Goal: Task Accomplishment & Management: Manage account settings

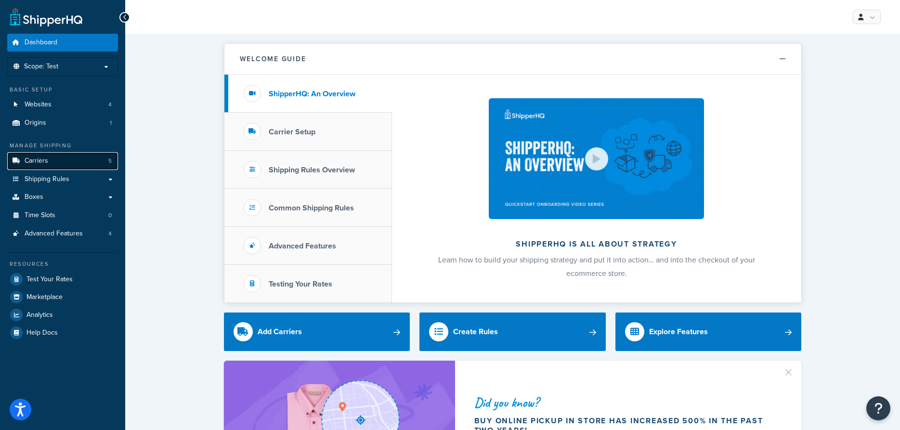
click at [63, 165] on link "Carriers 5" at bounding box center [62, 161] width 111 height 18
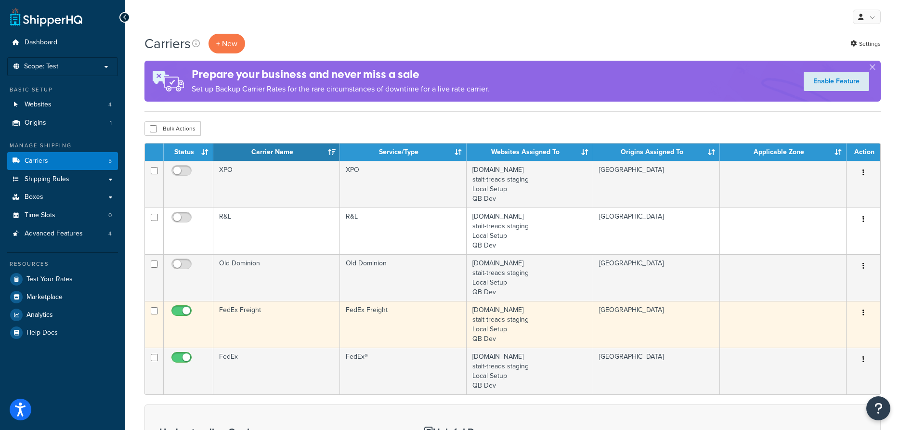
click at [382, 314] on td "FedEx Freight" at bounding box center [403, 324] width 127 height 47
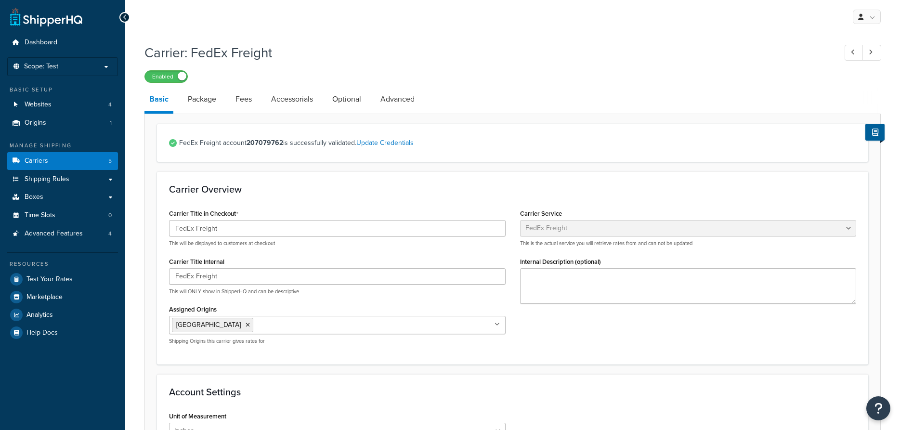
select select "fedExFreight"
click at [386, 144] on link "Update Credentials" at bounding box center [384, 143] width 57 height 10
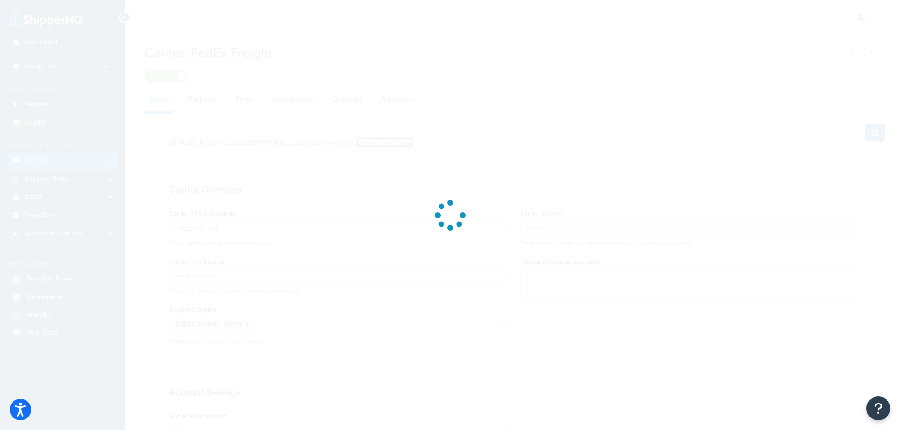
select select "PALLET"
select select "US"
select select "SC"
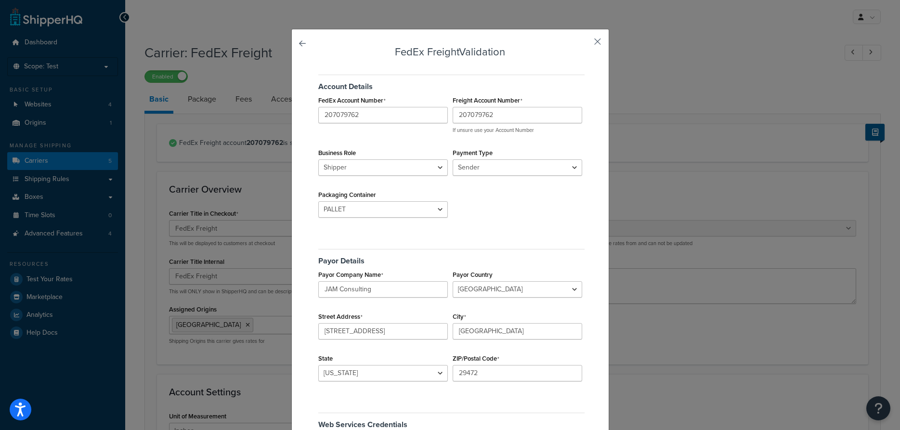
click at [584, 44] on button "button" at bounding box center [583, 45] width 2 height 2
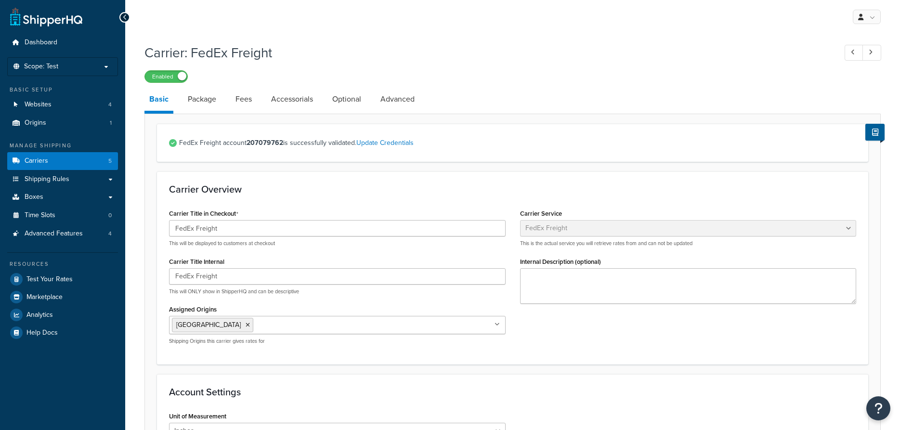
select select "fedExFreight"
click at [402, 149] on span "FedEx Freight account 207079762 is successfully validated. Update Credentials" at bounding box center [517, 142] width 677 height 13
click at [389, 101] on link "Advanced" at bounding box center [397, 99] width 44 height 23
select select "false"
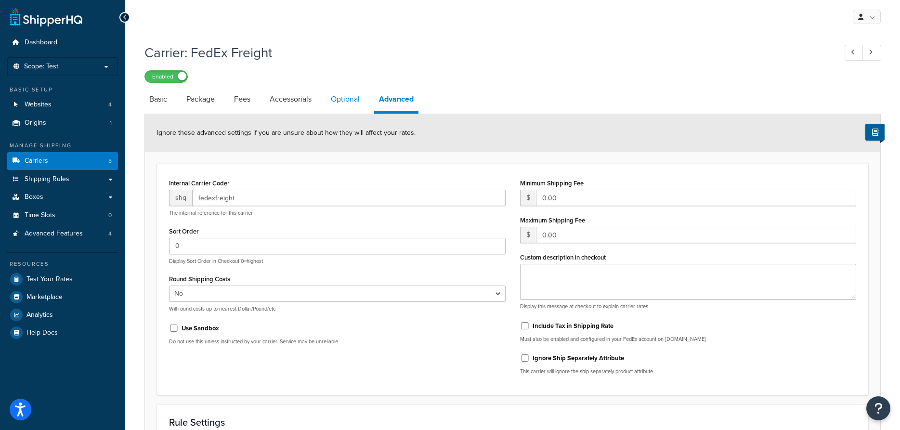
click at [347, 103] on link "Optional" at bounding box center [345, 99] width 39 height 23
select select "55"
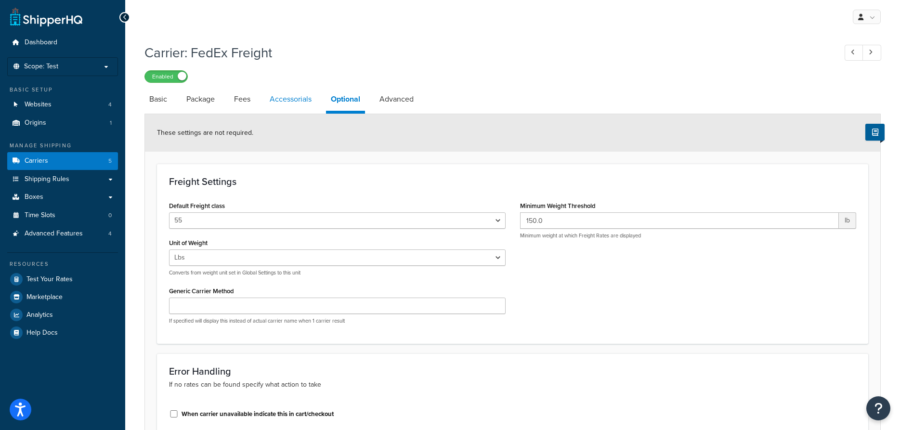
click at [297, 96] on link "Accessorials" at bounding box center [291, 99] width 52 height 23
select select "residential"
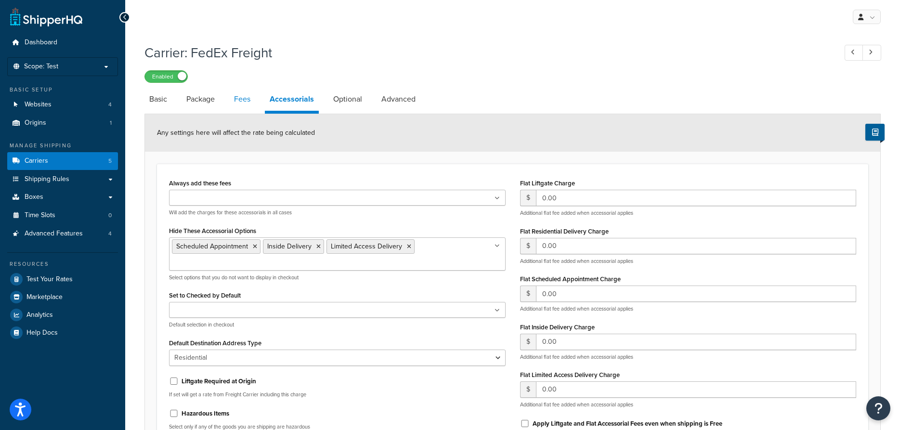
click at [243, 102] on link "Fees" at bounding box center [242, 99] width 26 height 23
select select "AFTER"
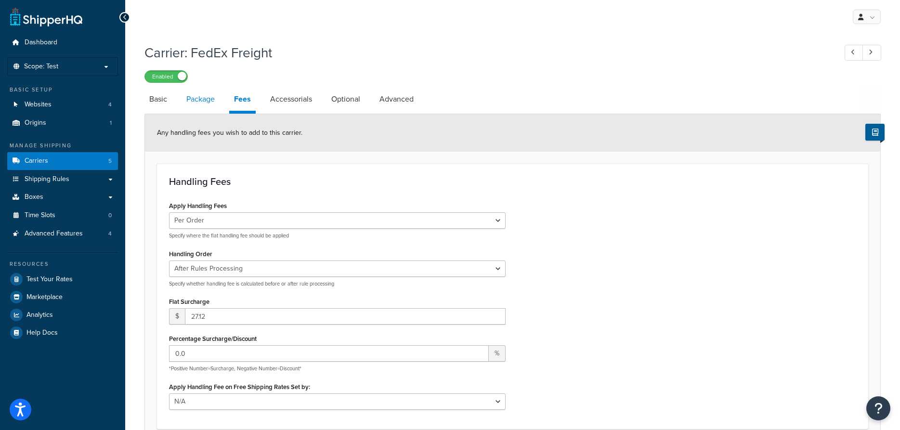
click at [213, 96] on link "Package" at bounding box center [200, 99] width 38 height 23
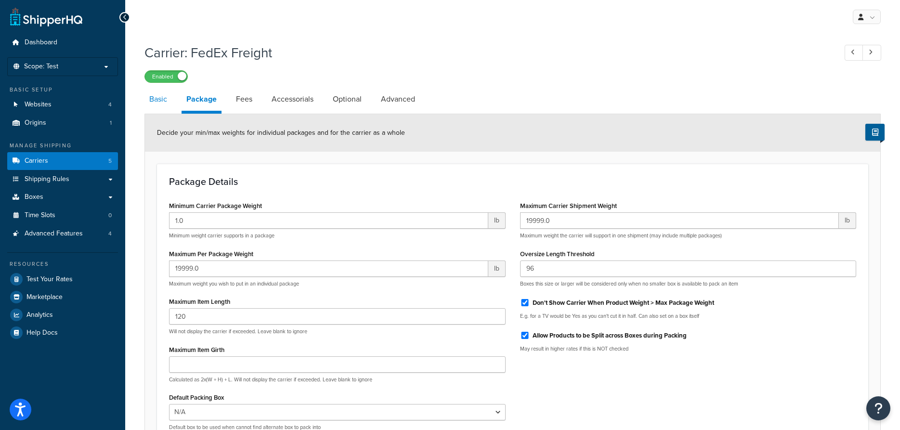
click at [158, 99] on link "Basic" at bounding box center [157, 99] width 27 height 23
select select "fedExFreight"
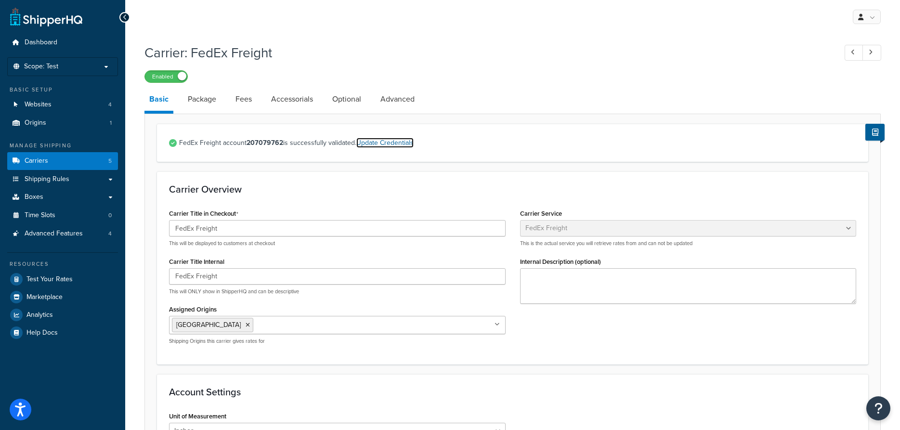
click at [399, 142] on link "Update Credentials" at bounding box center [384, 143] width 57 height 10
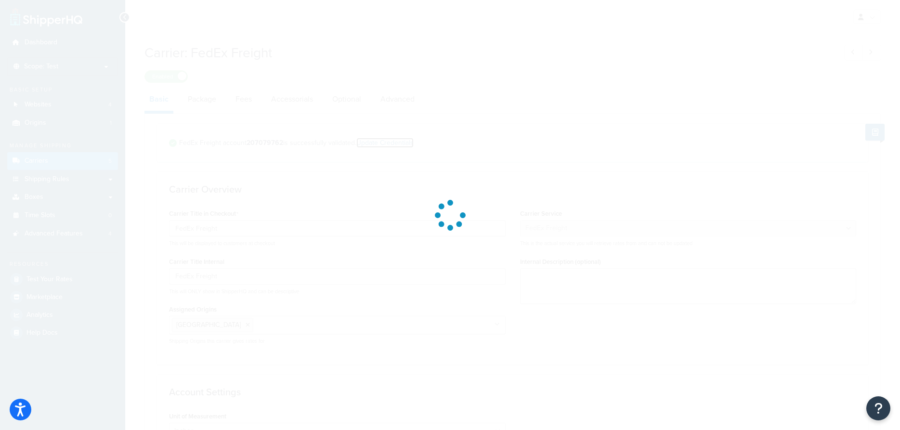
select select "PALLET"
select select "US"
select select "SC"
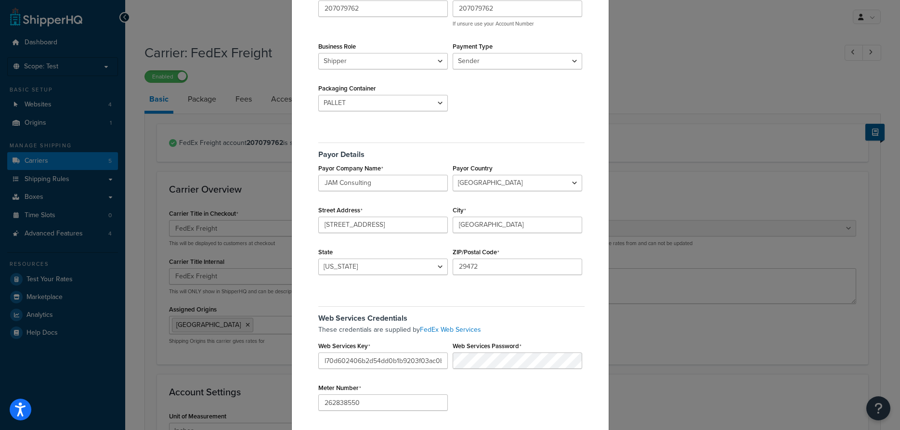
scroll to position [133, 0]
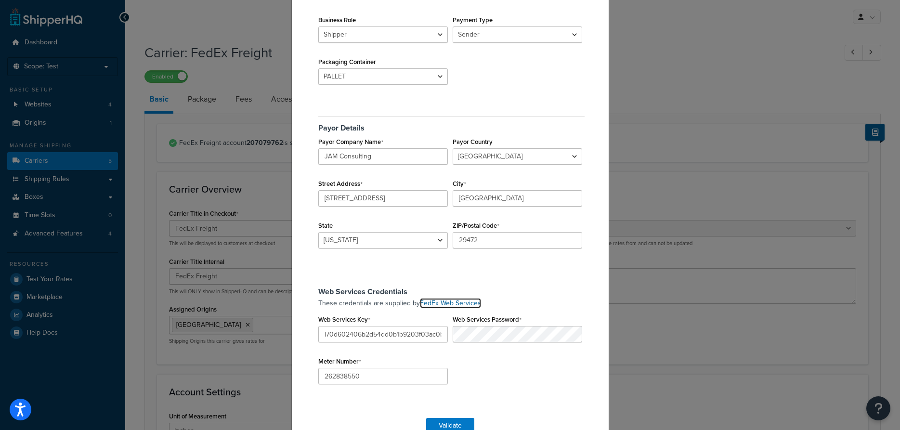
click at [465, 304] on link "FedEx Web Services" at bounding box center [450, 303] width 61 height 10
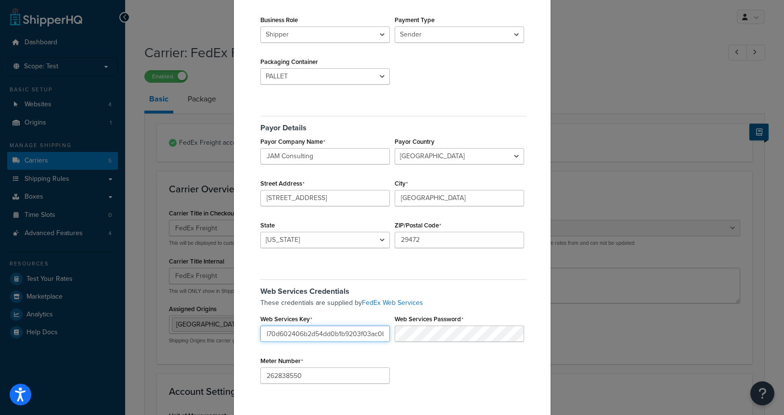
click at [333, 335] on input "l70d602406b2d54dd0b1b9203f03ac0b71" at bounding box center [324, 334] width 129 height 16
paste input "hlXcxlpskwKM4Xk7"
type input "hlXcxlpskwKM4Xk7"
click at [310, 373] on input "262838550" at bounding box center [324, 376] width 129 height 16
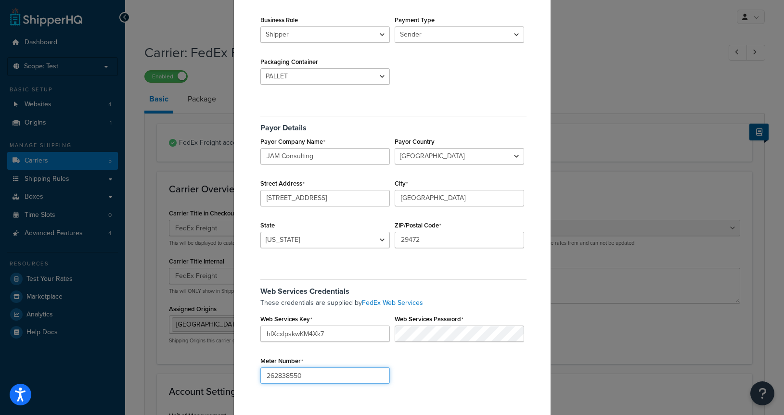
click at [310, 373] on input "262838550" at bounding box center [324, 376] width 129 height 16
paste input "5154458"
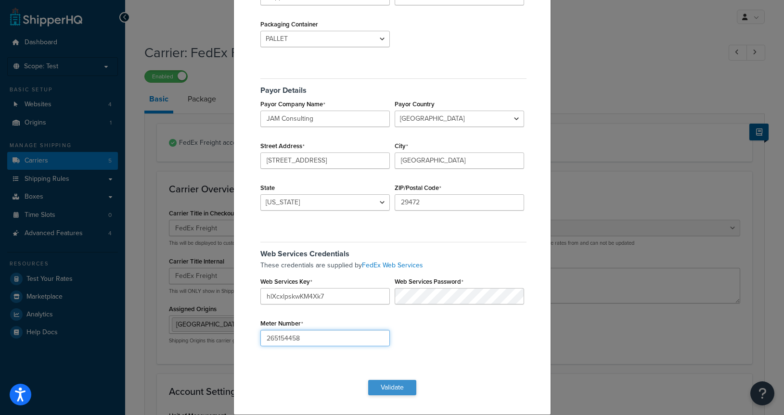
type input "265154458"
click at [398, 384] on button "Validate" at bounding box center [392, 387] width 48 height 15
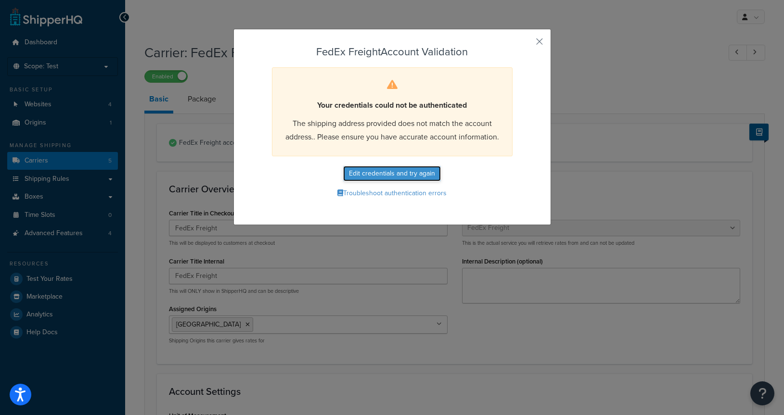
click at [415, 172] on button "Edit credentials and try again" at bounding box center [392, 173] width 98 height 15
select select "PALLET"
select select "US"
select select "SC"
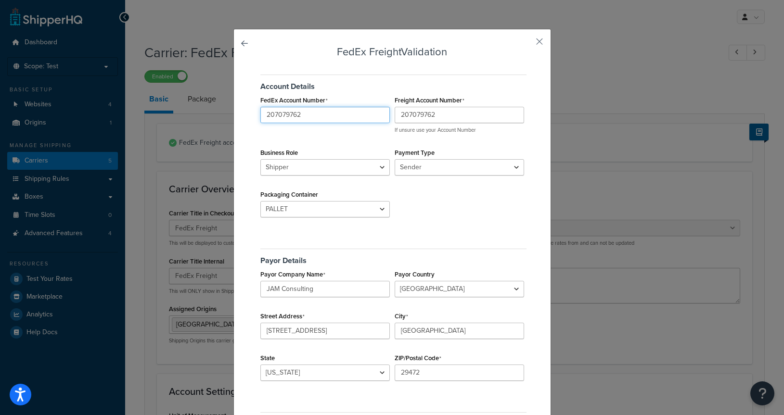
click at [329, 109] on input "207079762" at bounding box center [324, 115] width 129 height 16
click at [492, 109] on input "207079762" at bounding box center [459, 115] width 129 height 16
click at [345, 297] on input "JAM Consulting" at bounding box center [324, 289] width 129 height 16
type input "JAM Consulting, LLC"
click at [357, 327] on input "135 Rose Hill Ln" at bounding box center [324, 331] width 129 height 16
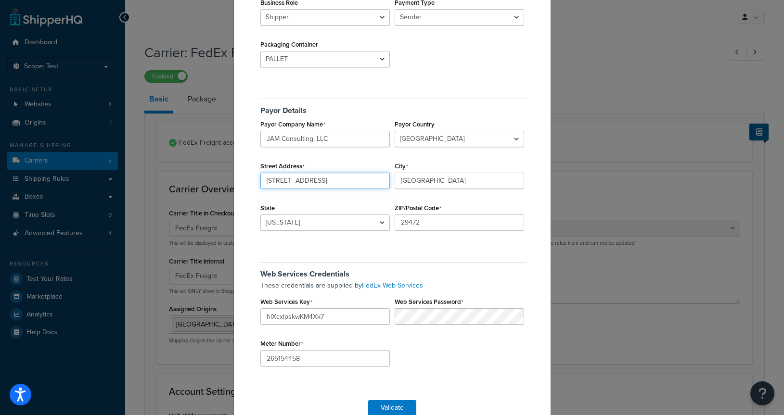
scroll to position [170, 0]
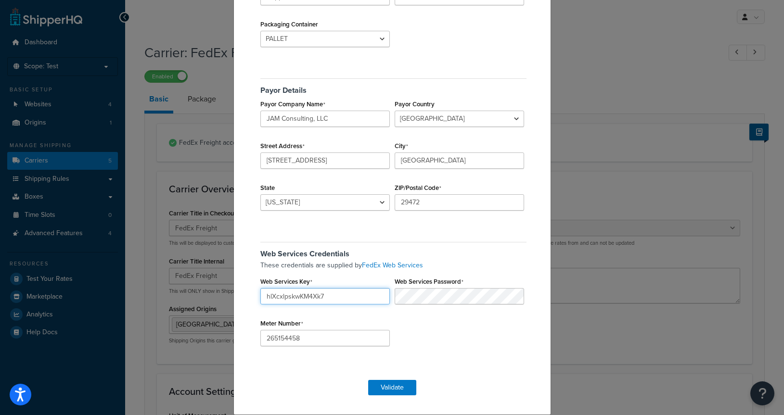
click at [365, 295] on input "hlXcxlpskwKM4Xk7" at bounding box center [324, 296] width 129 height 16
click at [359, 293] on input "hlXcxlpskwKM4Xk7" at bounding box center [324, 296] width 129 height 16
click at [339, 337] on input "265154458" at bounding box center [324, 338] width 129 height 16
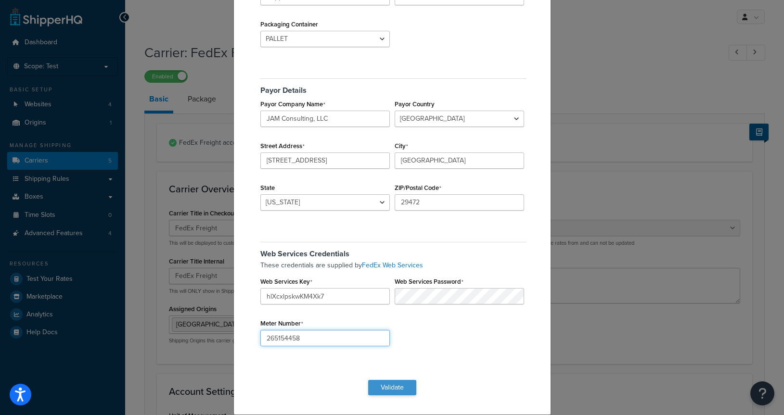
type input "265154458"
click at [409, 388] on button "Validate" at bounding box center [392, 387] width 48 height 15
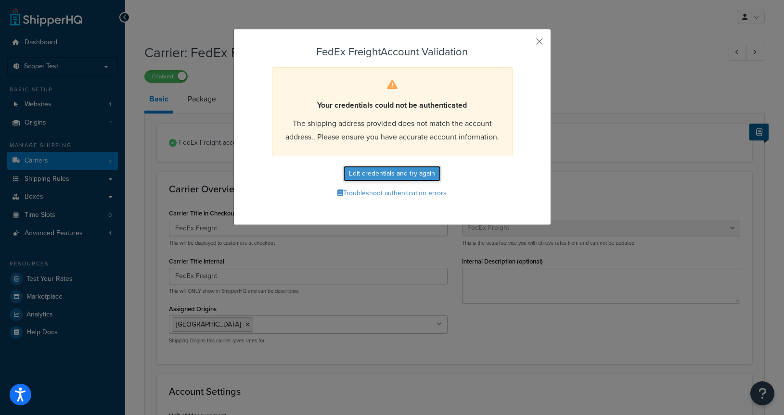
click at [399, 176] on button "Edit credentials and try again" at bounding box center [392, 173] width 98 height 15
select select "PALLET"
select select "US"
select select "SC"
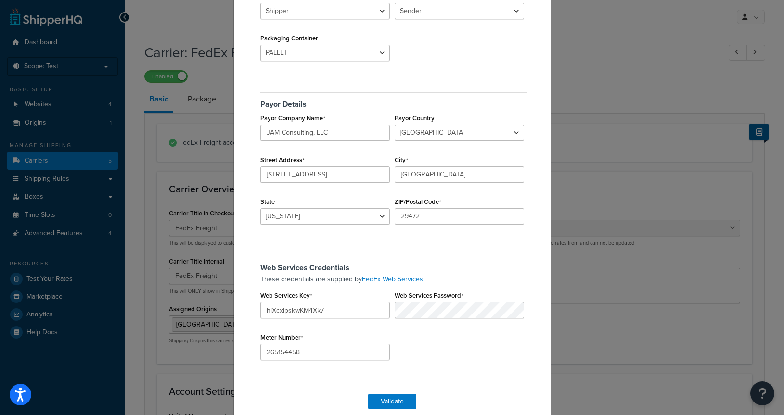
scroll to position [170, 0]
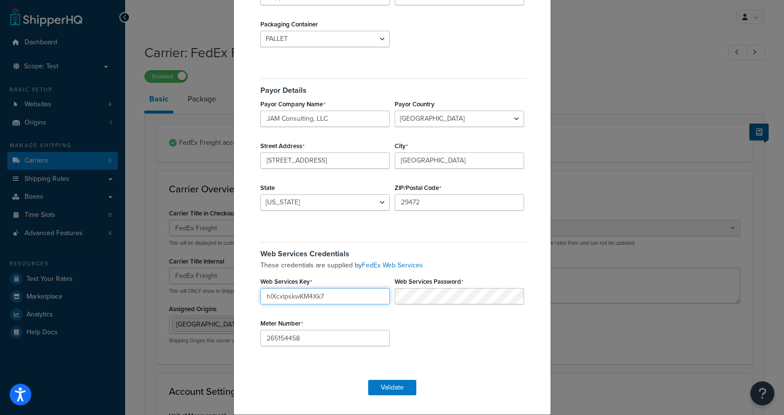
drag, startPoint x: 350, startPoint y: 296, endPoint x: 242, endPoint y: 287, distance: 108.7
click at [260, 288] on input "hlXcxlpskwKM4Xk7" at bounding box center [324, 296] width 129 height 16
paste input "l70d602406b2d54dd0b1b9203f03ac0b71"
type input "l70d602406b2d54dd0b1b9203f03ac0b71"
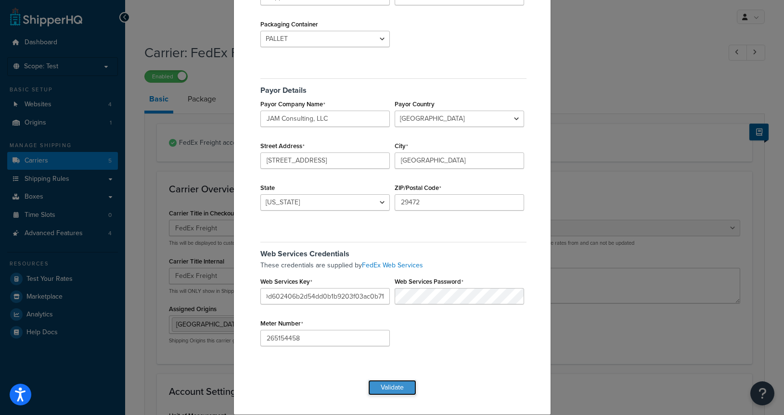
click at [403, 387] on button "Validate" at bounding box center [392, 387] width 48 height 15
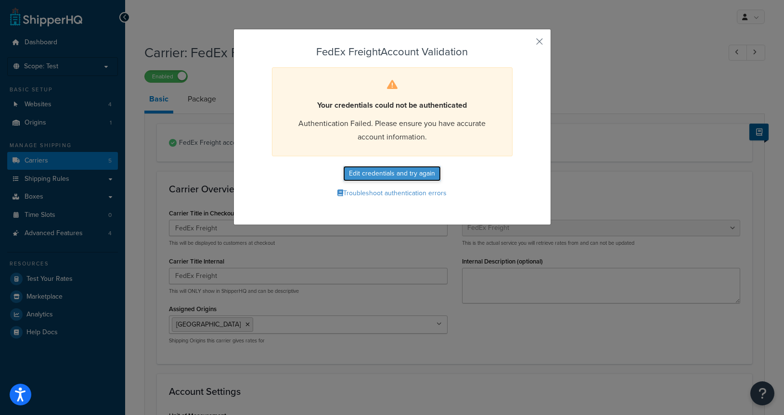
click at [417, 173] on button "Edit credentials and try again" at bounding box center [392, 173] width 98 height 15
select select "PALLET"
select select "US"
select select "SC"
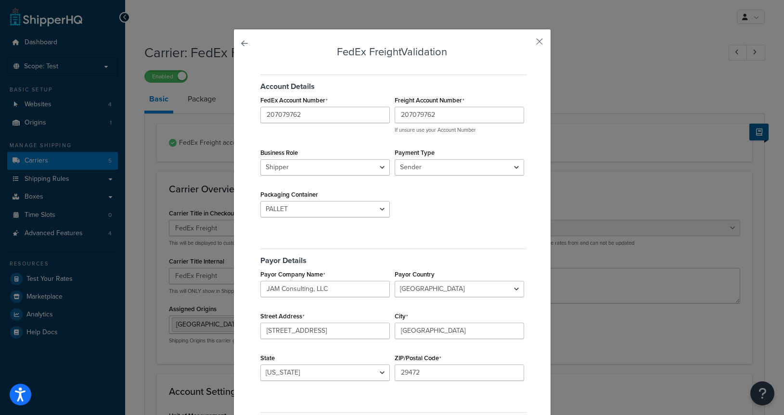
scroll to position [170, 0]
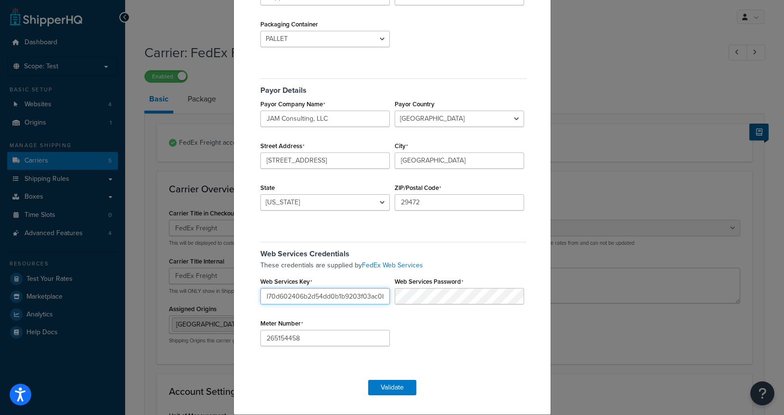
click at [340, 295] on input "l70d602406b2d54dd0b1b9203f03ac0b71" at bounding box center [324, 296] width 129 height 16
paste input "hlXcxlpskwKM4Xk7"
type input "hlXcxlpskwKM4Xk7"
click at [384, 390] on button "Validate" at bounding box center [392, 387] width 48 height 15
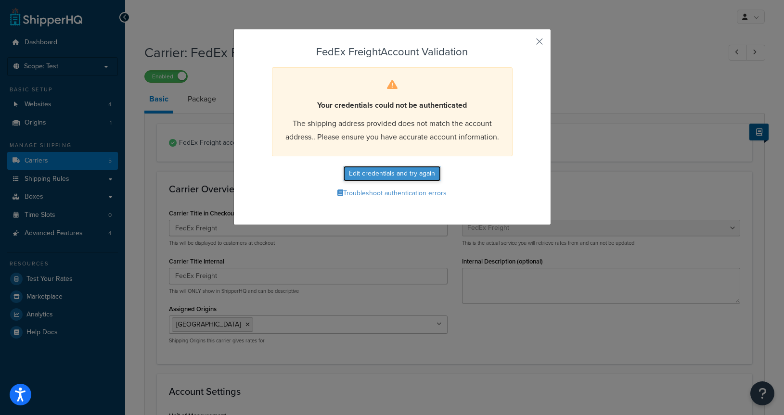
click at [394, 170] on button "Edit credentials and try again" at bounding box center [392, 173] width 98 height 15
select select "PALLET"
select select "US"
select select "SC"
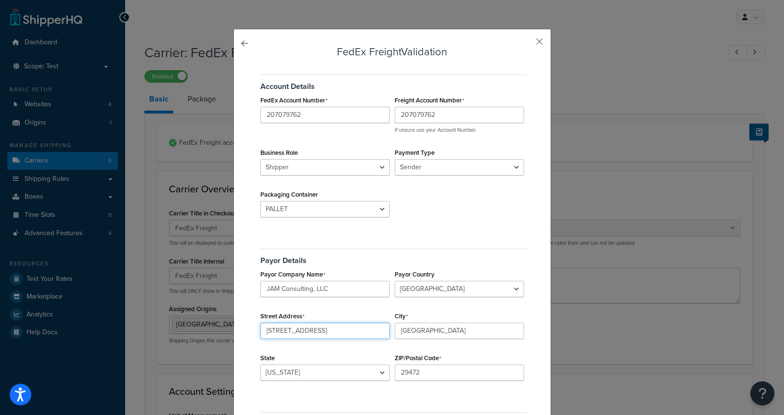
drag, startPoint x: 358, startPoint y: 330, endPoint x: 233, endPoint y: 319, distance: 125.6
click at [260, 323] on input "135 Rose Hill Ln" at bounding box center [324, 331] width 129 height 16
type input "425 International Cir"
type input "[GEOGRAPHIC_DATA]"
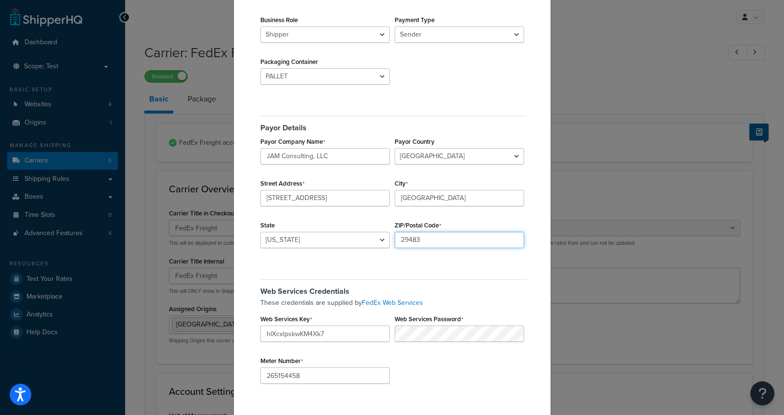
scroll to position [170, 0]
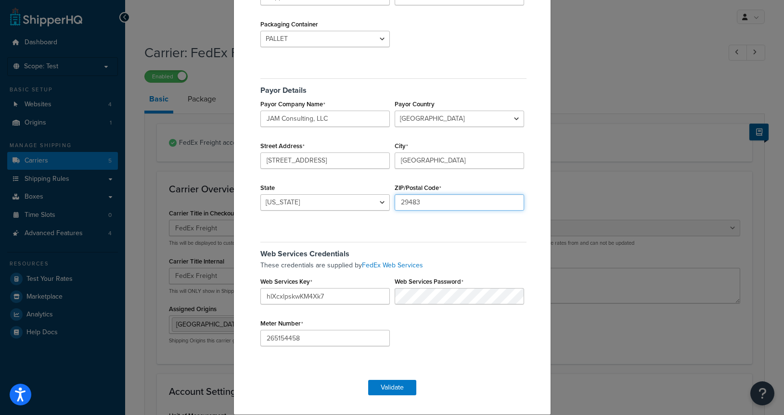
type input "29483"
click at [391, 397] on div "FedEx Freight Validation Account Details FedEx Account Number 207079762 Freight…" at bounding box center [392, 136] width 318 height 557
click at [393, 392] on button "Validate" at bounding box center [392, 387] width 48 height 15
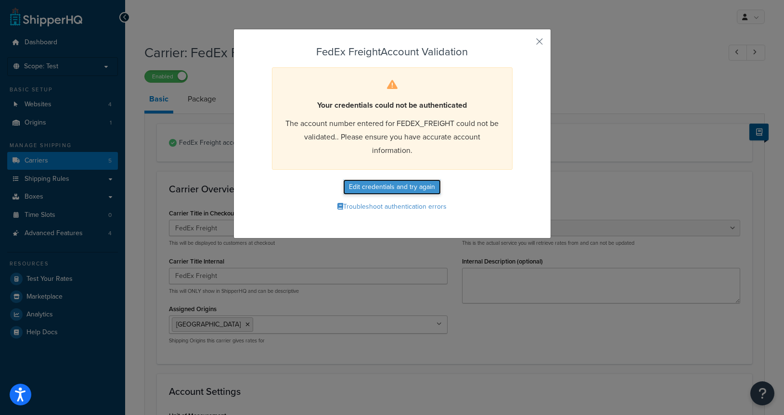
click at [404, 185] on button "Edit credentials and try again" at bounding box center [392, 187] width 98 height 15
select select "PALLET"
select select "US"
select select "SC"
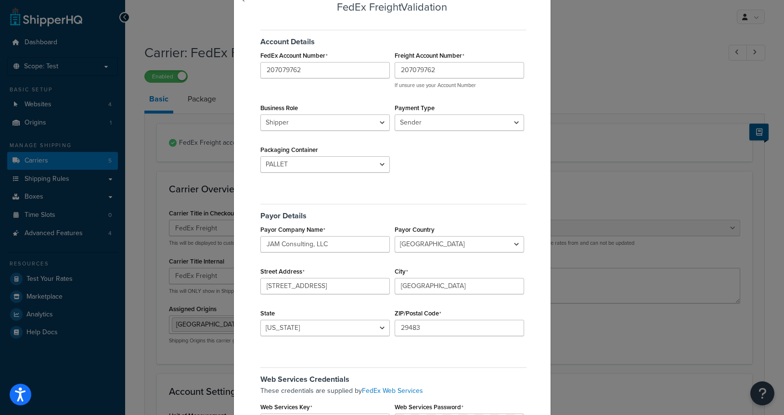
scroll to position [66, 0]
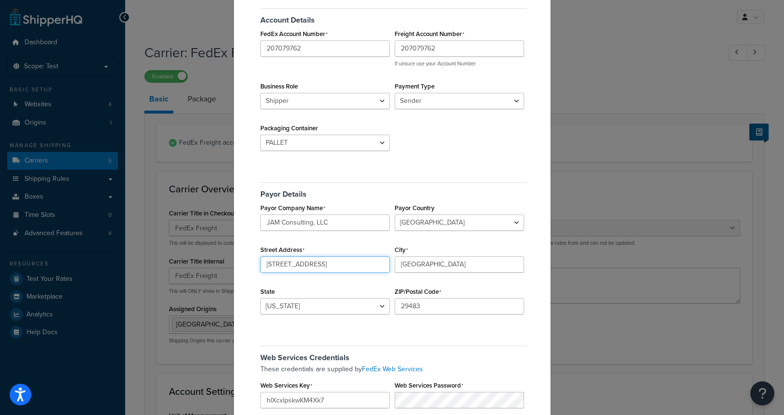
drag, startPoint x: 337, startPoint y: 266, endPoint x: 191, endPoint y: 259, distance: 146.5
click at [260, 259] on input "425 International Cir" at bounding box center [324, 265] width 129 height 16
type input "135 Rose Hill Ln"
type input "Ridgeville"
type input "29472"
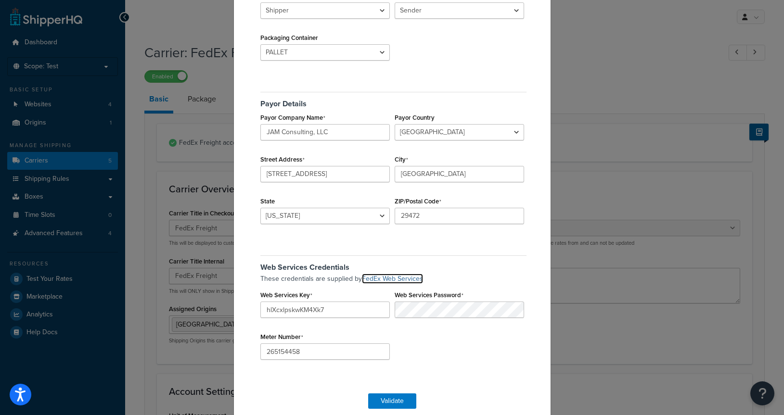
scroll to position [170, 0]
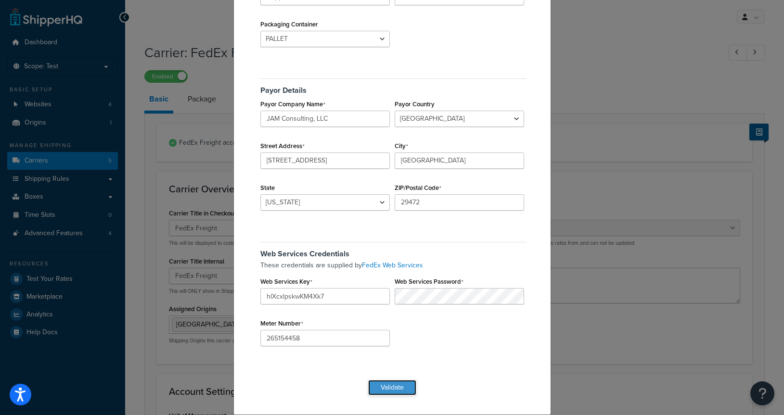
click at [390, 390] on button "Validate" at bounding box center [392, 387] width 48 height 15
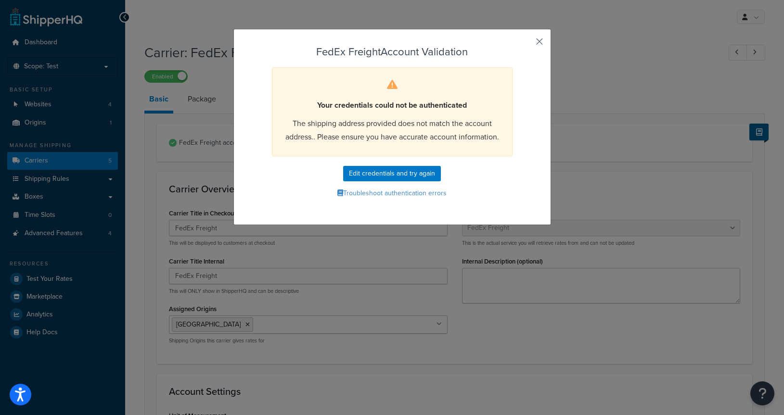
click at [527, 44] on button "button" at bounding box center [525, 45] width 2 height 2
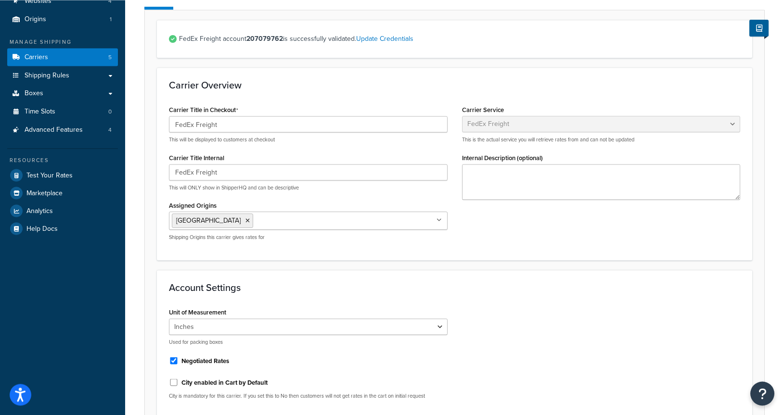
scroll to position [196, 0]
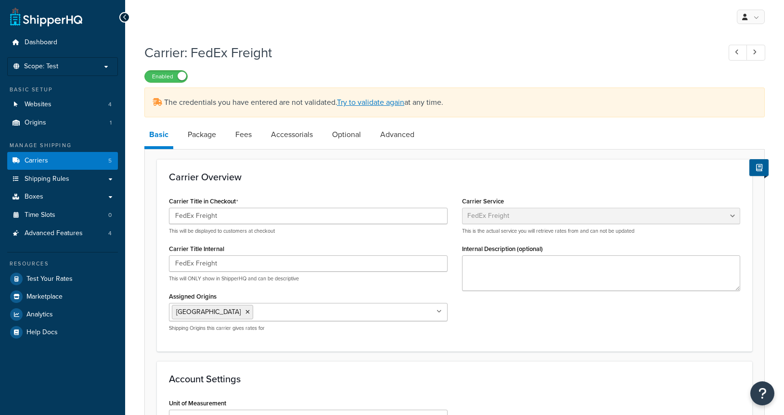
select select "fedExFreight"
click at [389, 141] on link "Advanced" at bounding box center [397, 134] width 44 height 23
select select "false"
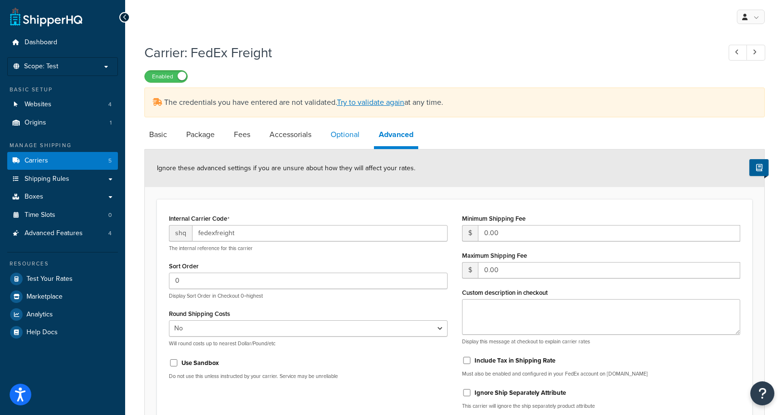
click at [359, 133] on link "Optional" at bounding box center [345, 134] width 39 height 23
select select "55"
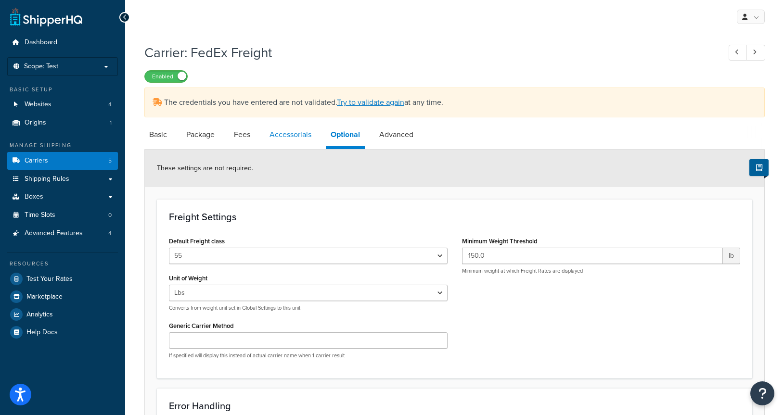
click at [294, 131] on link "Accessorials" at bounding box center [291, 134] width 52 height 23
select select "residential"
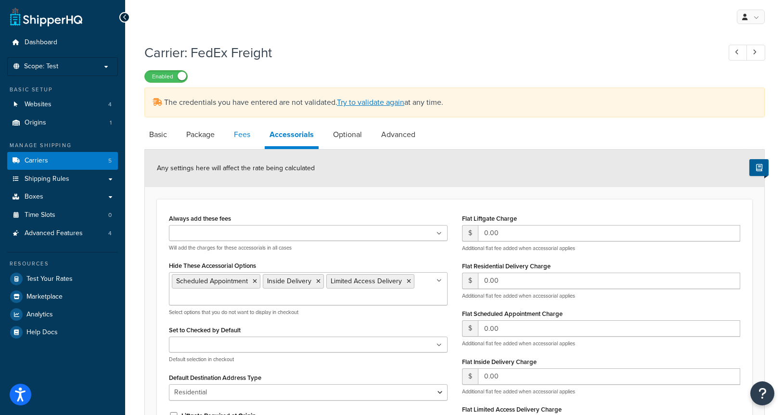
click at [248, 143] on link "Fees" at bounding box center [242, 134] width 26 height 23
select select "AFTER"
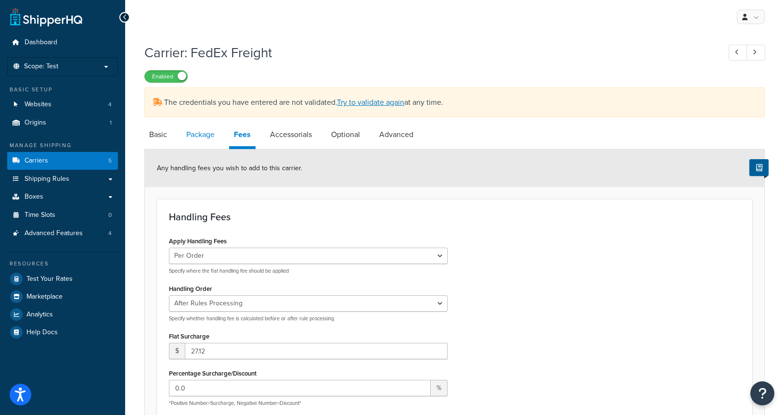
click at [208, 140] on link "Package" at bounding box center [200, 134] width 38 height 23
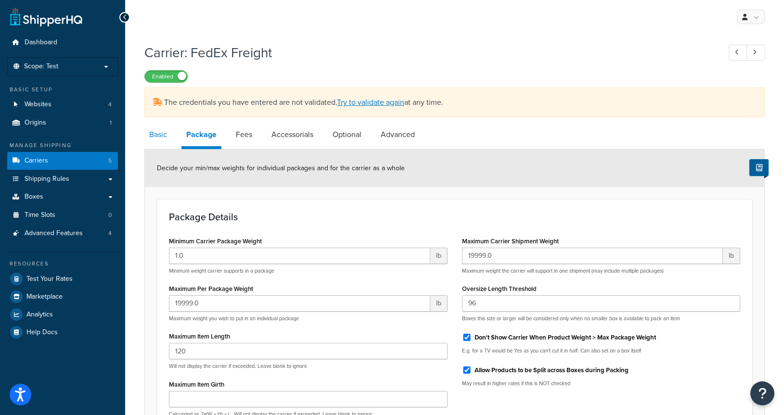
click at [163, 139] on link "Basic" at bounding box center [157, 134] width 27 height 23
select select "fedExFreight"
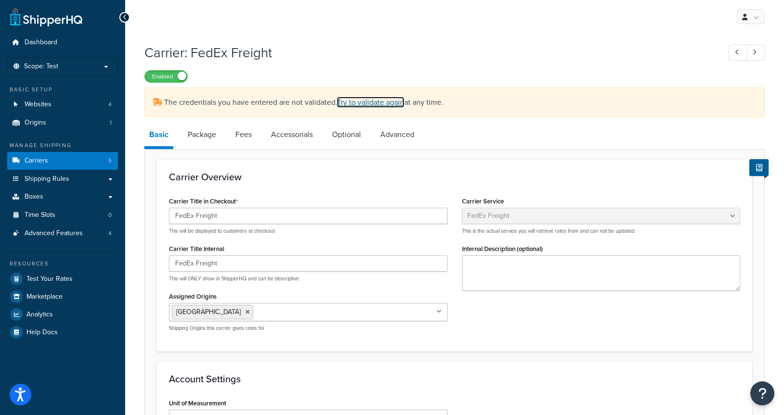
click at [383, 106] on link "Try to validate again" at bounding box center [370, 102] width 67 height 11
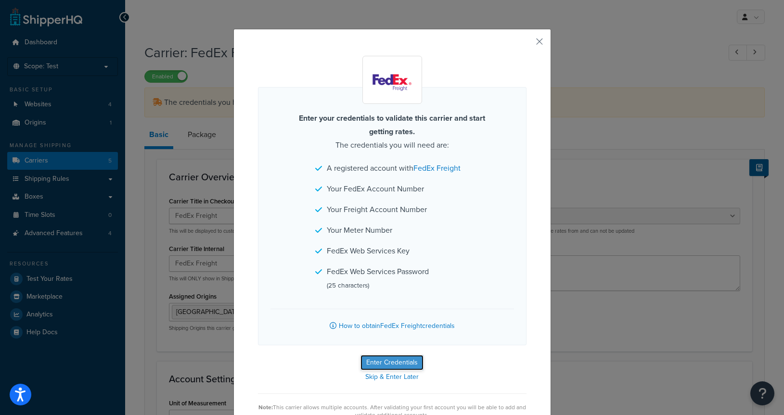
click at [408, 364] on button "Enter Credentials" at bounding box center [392, 362] width 63 height 15
select select "PALLET"
select select "US"
select select "SC"
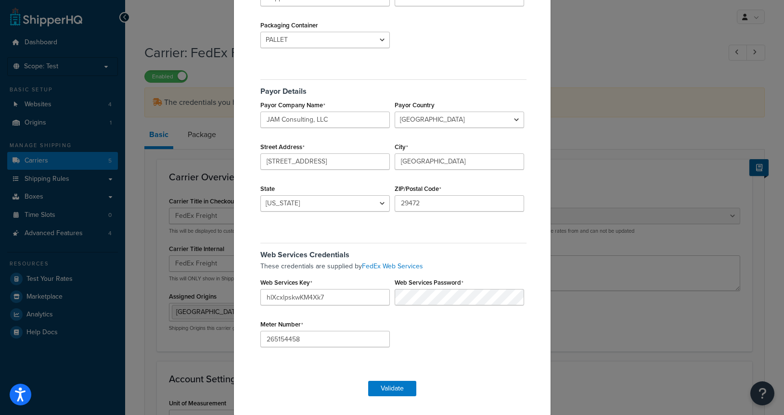
scroll to position [170, 0]
click at [339, 335] on input "265154458" at bounding box center [324, 338] width 129 height 16
click at [353, 338] on input "265154458" at bounding box center [324, 338] width 129 height 16
click at [369, 293] on input "hlXcxlpskwKM4Xk7" at bounding box center [324, 296] width 129 height 16
click at [359, 344] on input "265154458" at bounding box center [324, 338] width 129 height 16
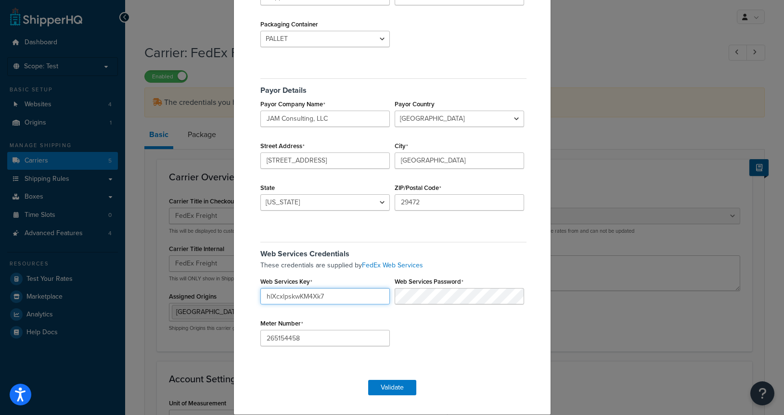
drag, startPoint x: 352, startPoint y: 297, endPoint x: 254, endPoint y: 290, distance: 98.0
click at [260, 290] on input "hlXcxlpskwKM4Xk7" at bounding box center [324, 296] width 129 height 16
paste input "ef6ef9218df24e7b98323d82dce3bf8d"
type input "ef6ef9218df24e7b98323d82dce3bf8d"
click at [397, 389] on button "Validate" at bounding box center [392, 387] width 48 height 15
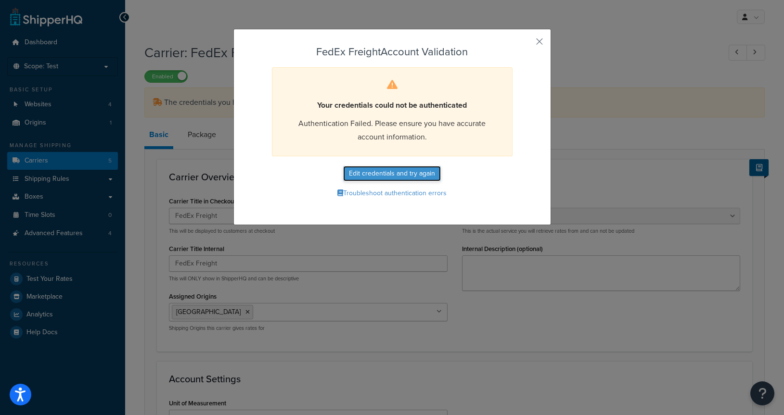
click at [411, 167] on button "Edit credentials and try again" at bounding box center [392, 173] width 98 height 15
select select "PALLET"
select select "US"
select select "SC"
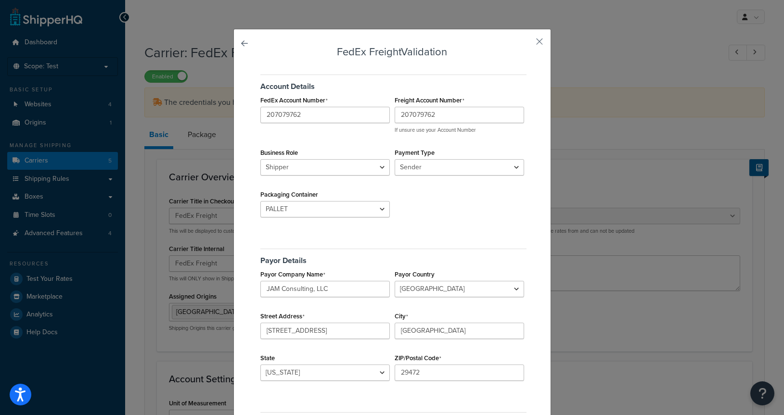
scroll to position [170, 0]
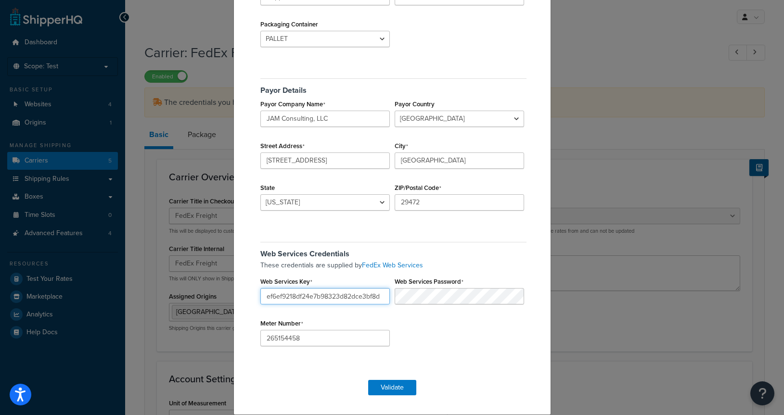
click at [323, 297] on input "ef6ef9218df24e7b98323d82dce3bf8d" at bounding box center [324, 296] width 129 height 16
paste input "l70d602406b2d54dd0b1b9203f03ac0b71"
type input "l70d602406b2d54dd0b1b9203f03ac0b71"
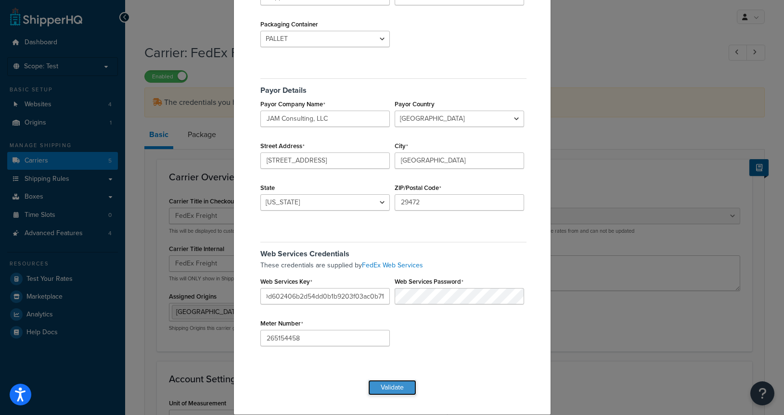
click at [404, 389] on button "Validate" at bounding box center [392, 387] width 48 height 15
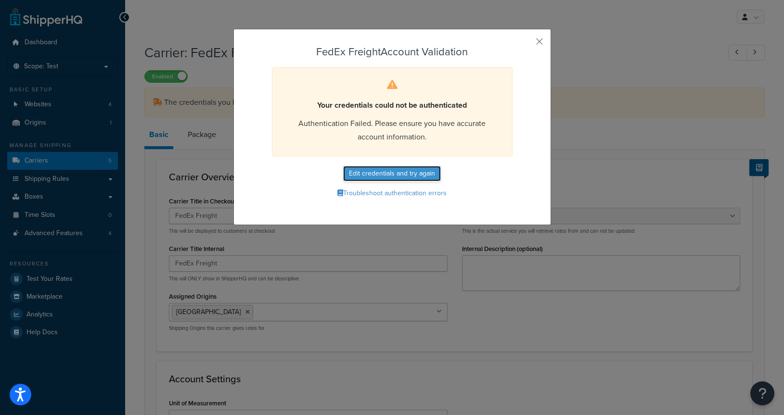
click at [403, 172] on button "Edit credentials and try again" at bounding box center [392, 173] width 98 height 15
select select "PALLET"
select select "US"
select select "SC"
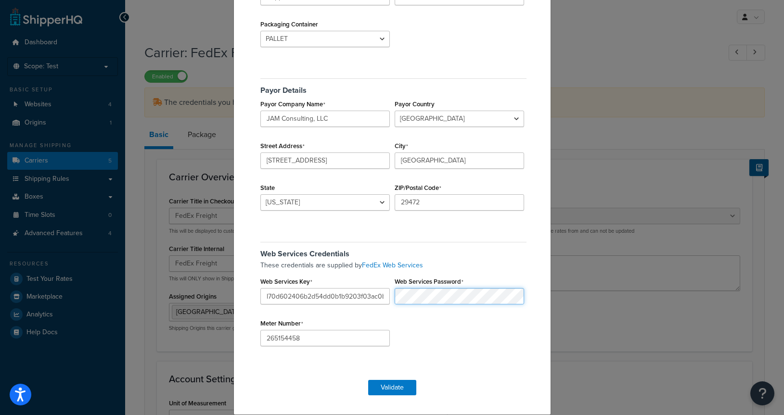
scroll to position [0, 13]
click at [403, 384] on button "Validate" at bounding box center [392, 387] width 48 height 15
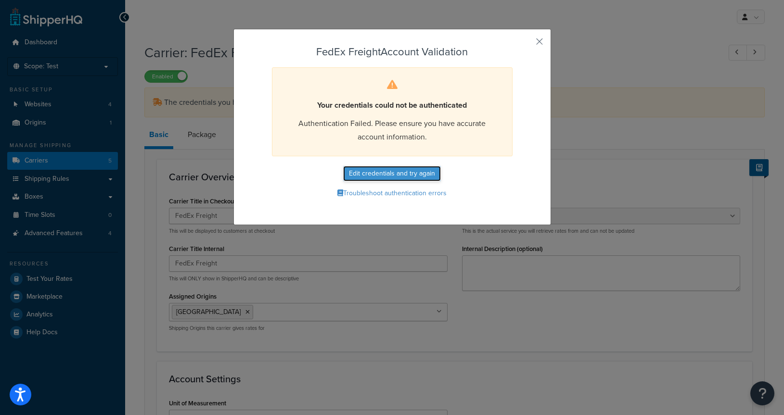
click at [399, 169] on button "Edit credentials and try again" at bounding box center [392, 173] width 98 height 15
select select "PALLET"
select select "US"
select select "SC"
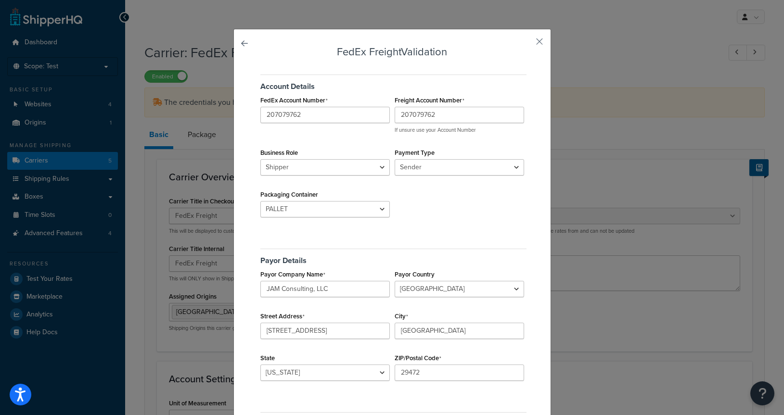
scroll to position [170, 0]
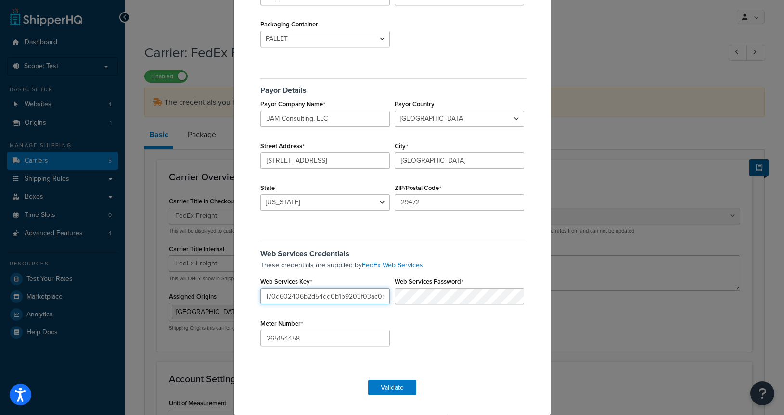
click at [329, 302] on input "l70d602406b2d54dd0b1b9203f03ac0b71" at bounding box center [324, 296] width 129 height 16
paste input "hlXcxlpskwKM4Xk7"
type input "hlXcxlpskwKM4Xk7"
click at [384, 382] on button "Validate" at bounding box center [392, 387] width 48 height 15
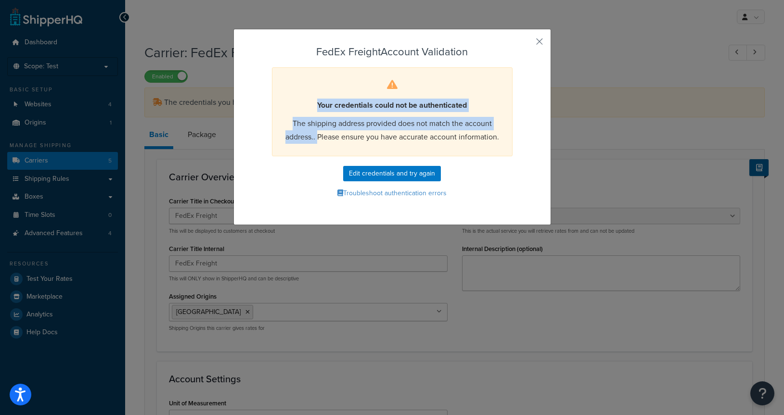
drag, startPoint x: 306, startPoint y: 98, endPoint x: 317, endPoint y: 136, distance: 39.5
click at [317, 136] on div "Your credentials could not be authenticated The shipping address provided does …" at bounding box center [392, 111] width 241 height 89
click at [394, 174] on button "Edit credentials and try again" at bounding box center [392, 173] width 98 height 15
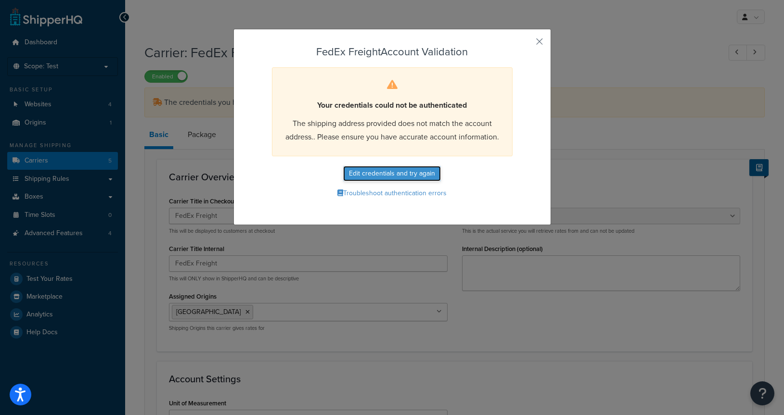
select select "PALLET"
select select "US"
select select "SC"
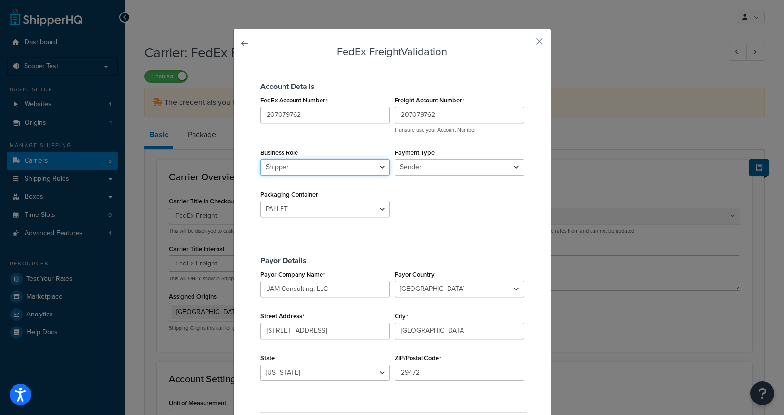
click at [260, 159] on select "Shipper Consignee" at bounding box center [324, 167] width 129 height 16
click at [364, 166] on select "Shipper Consignee" at bounding box center [324, 167] width 129 height 16
click at [395, 159] on select "Sender Third Party" at bounding box center [459, 167] width 129 height 16
click at [427, 166] on select "Sender Third Party" at bounding box center [459, 167] width 129 height 16
click at [260, 159] on select "Shipper Consignee" at bounding box center [324, 167] width 129 height 16
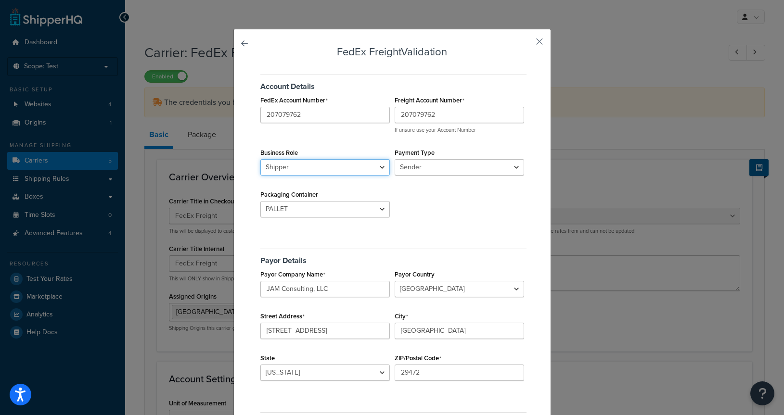
select select "CONSIGNEE"
click option "Consignee" at bounding box center [0, 0] width 0 height 0
click at [395, 159] on select "Sender Third Party" at bounding box center [459, 167] width 129 height 16
select select "THIRD_PARTY"
click option "Third Party" at bounding box center [0, 0] width 0 height 0
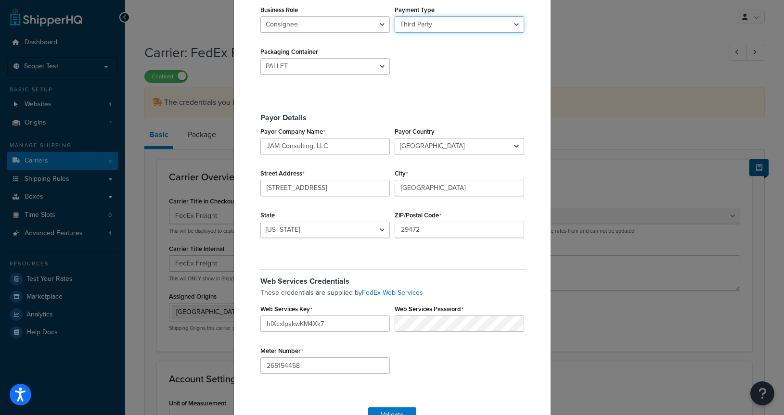
scroll to position [170, 0]
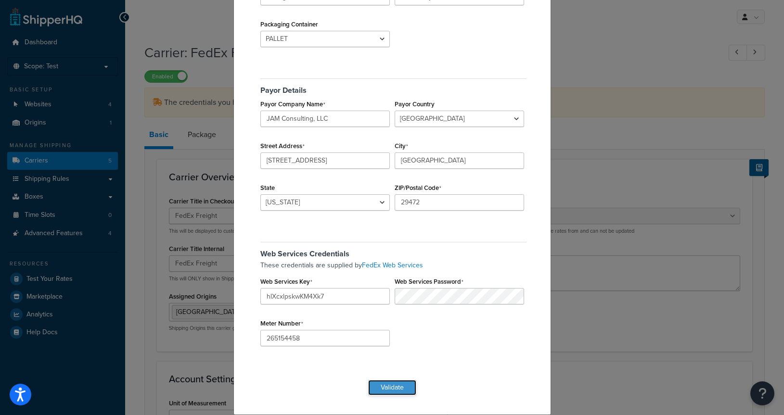
click at [392, 388] on button "Validate" at bounding box center [392, 387] width 48 height 15
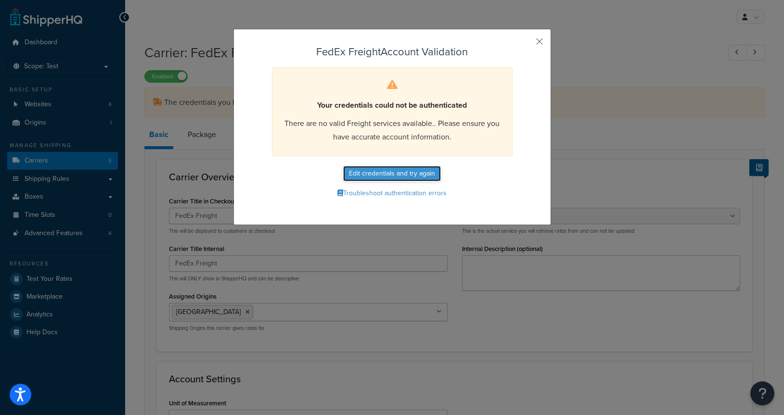
click at [377, 172] on button "Edit credentials and try again" at bounding box center [392, 173] width 98 height 15
select select "CONSIGNEE"
select select "THIRD_PARTY"
select select "PALLET"
select select "US"
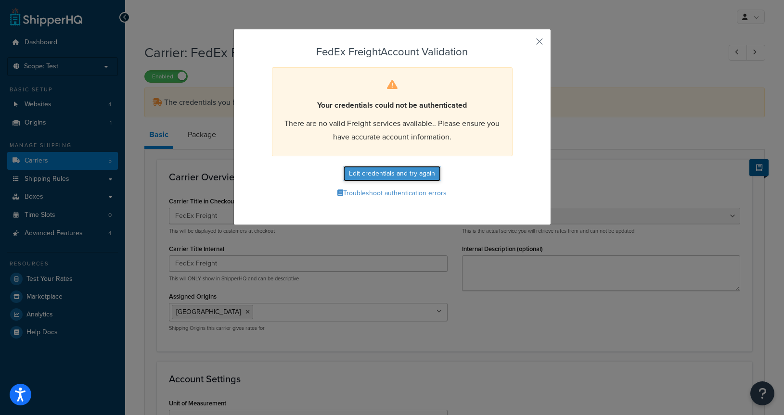
select select "SC"
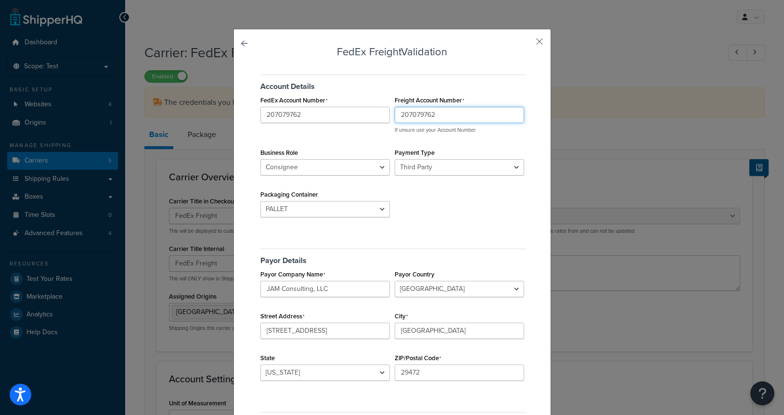
click at [422, 115] on input "207079762" at bounding box center [459, 115] width 129 height 16
paste input "6884191"
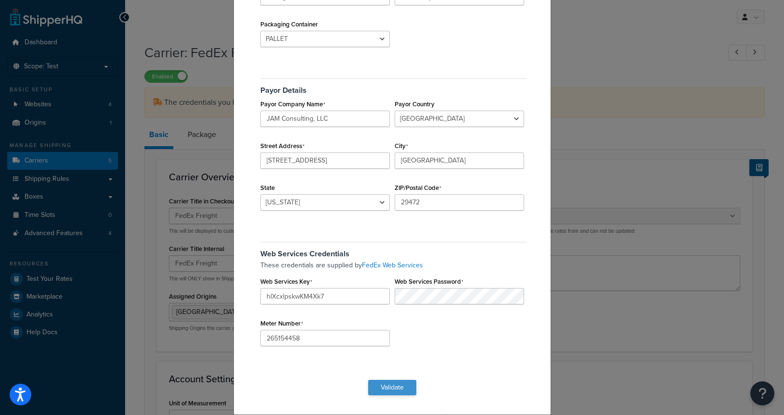
type input "206884191"
click at [398, 392] on button "Validate" at bounding box center [392, 387] width 48 height 15
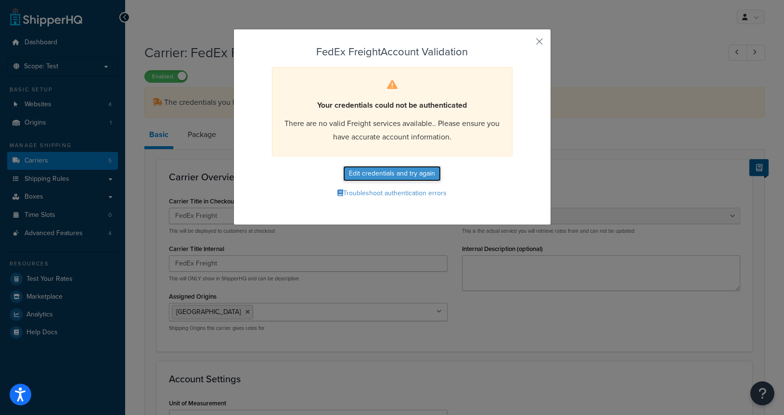
click at [401, 171] on button "Edit credentials and try again" at bounding box center [392, 173] width 98 height 15
select select "CONSIGNEE"
select select "THIRD_PARTY"
select select "PALLET"
select select "US"
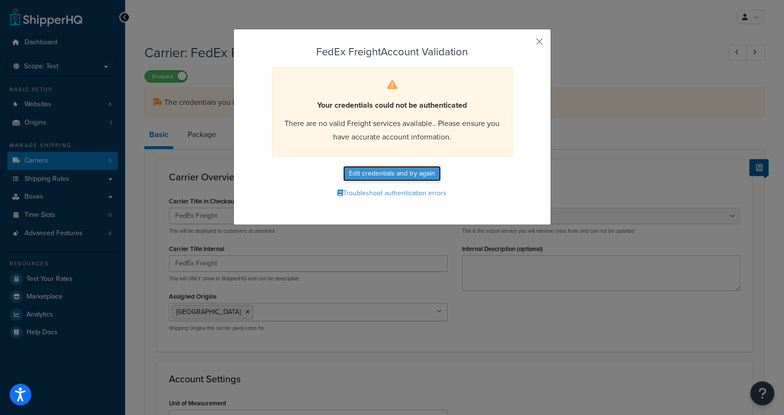
select select "SC"
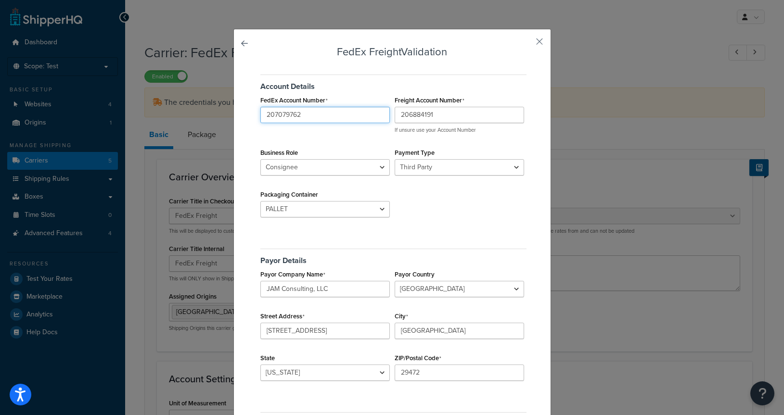
click at [281, 113] on input "207079762" at bounding box center [324, 115] width 129 height 16
paste input "6884191"
type input "206884191"
click at [260, 159] on select "Shipper Consignee" at bounding box center [324, 167] width 129 height 16
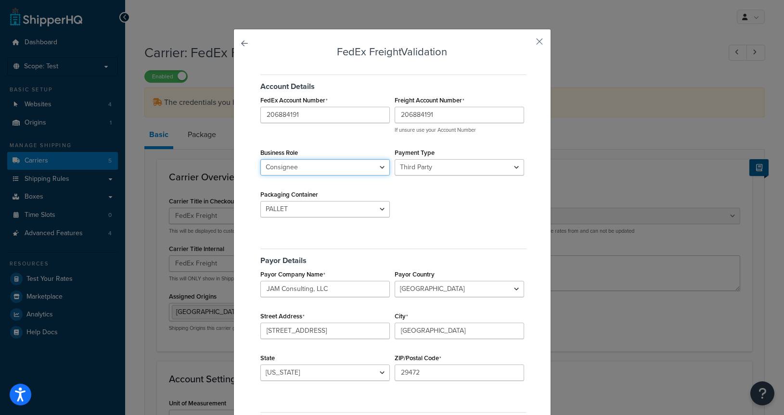
select select "SHIPPER"
click option "Shipper" at bounding box center [0, 0] width 0 height 0
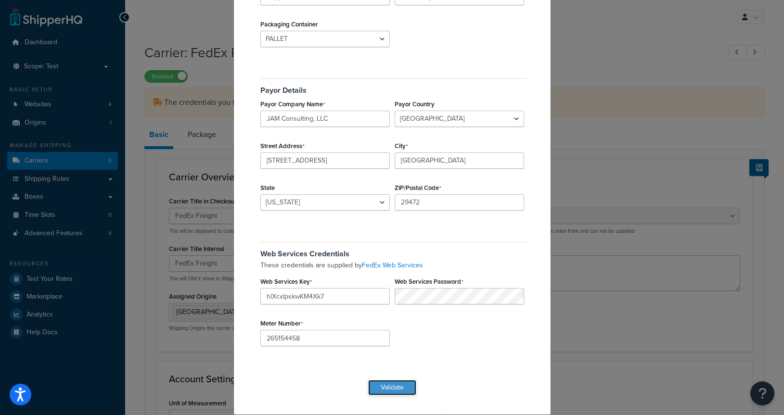
click at [413, 391] on button "Validate" at bounding box center [392, 387] width 48 height 15
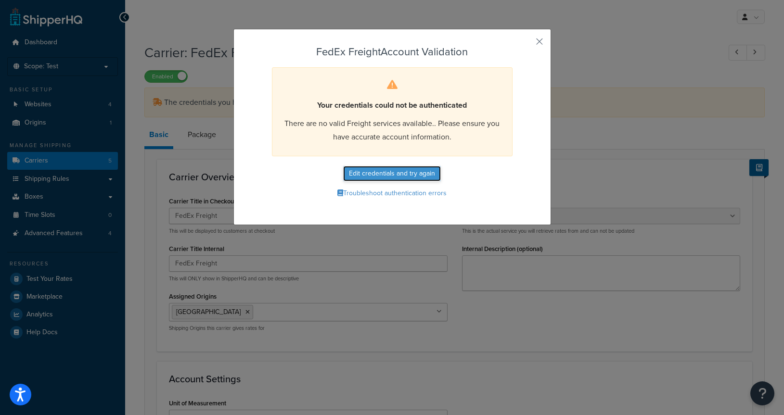
click at [405, 174] on button "Edit credentials and try again" at bounding box center [392, 173] width 98 height 15
select select "THIRD_PARTY"
select select "PALLET"
select select "US"
select select "SC"
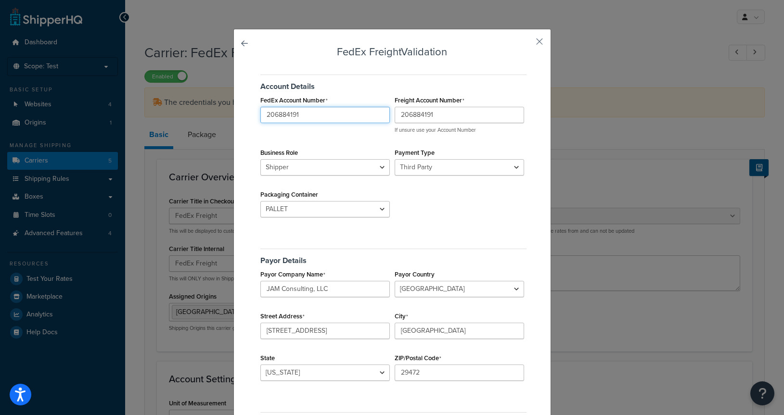
click at [337, 118] on input "206884191" at bounding box center [324, 115] width 129 height 16
paste input "7079762"
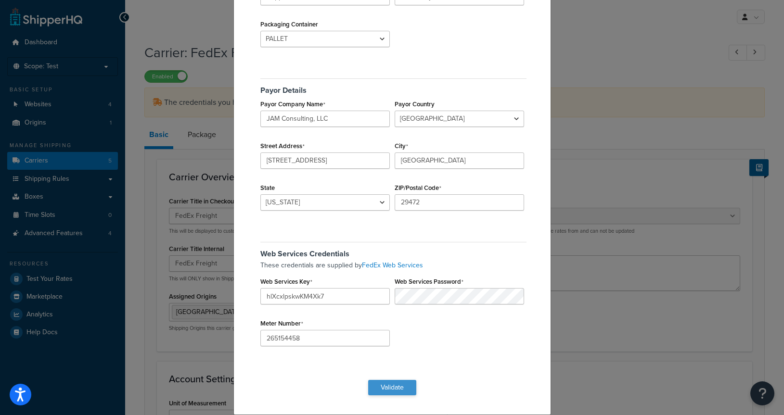
type input "207079762"
click at [391, 392] on button "Validate" at bounding box center [392, 387] width 48 height 15
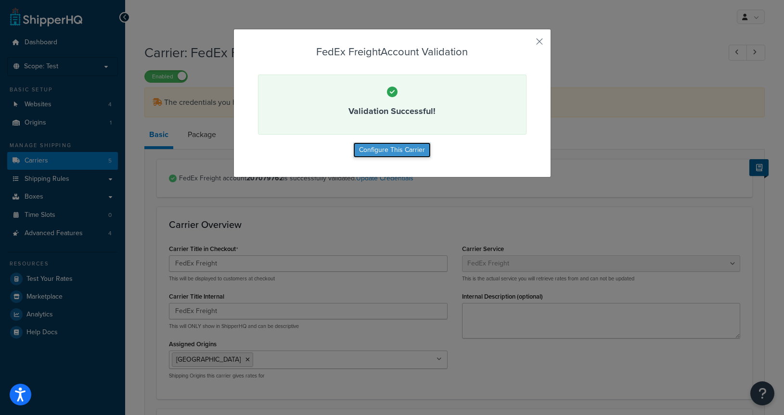
click at [406, 149] on button "Configure This Carrier" at bounding box center [391, 149] width 77 height 15
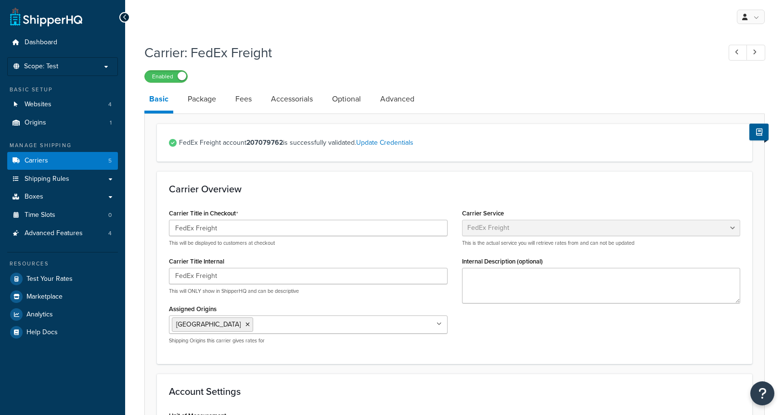
select select "fedExFreight"
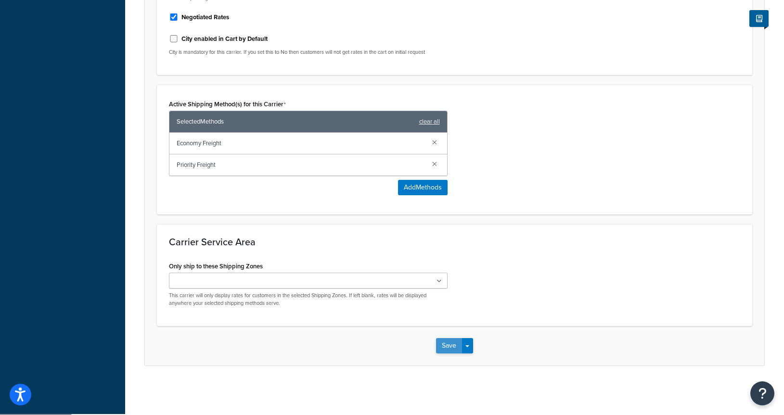
click at [446, 348] on button "Save" at bounding box center [449, 345] width 26 height 15
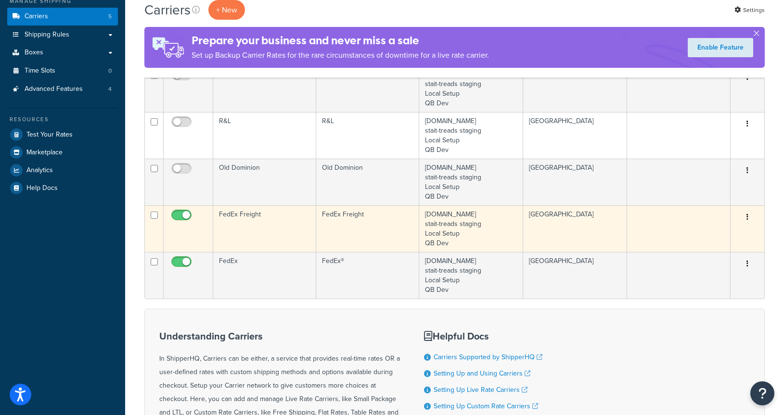
scroll to position [147, 0]
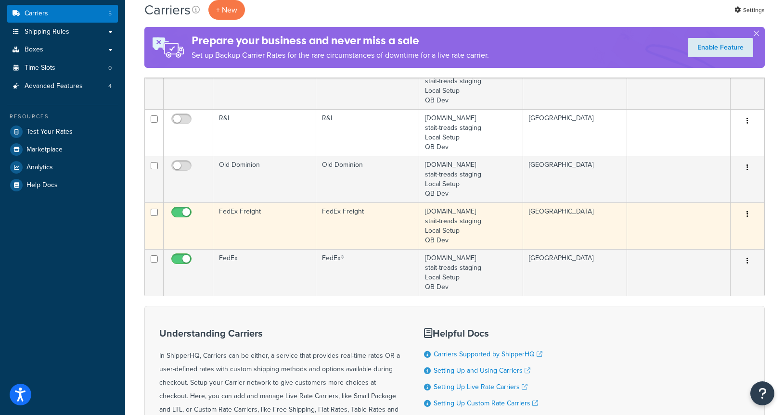
click at [531, 224] on td "[GEOGRAPHIC_DATA]" at bounding box center [575, 226] width 104 height 47
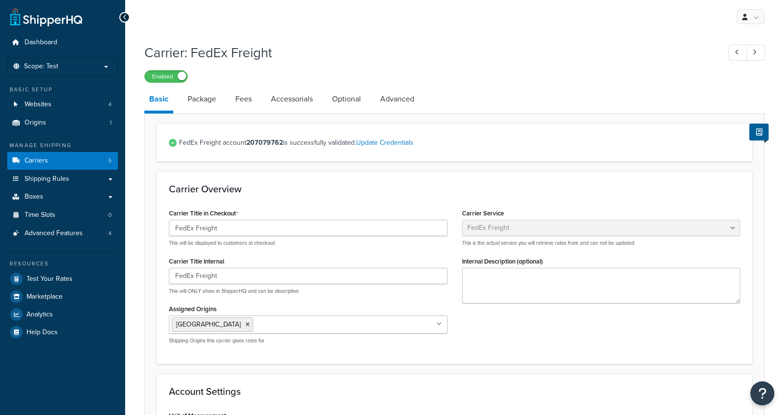
select select "fedExFreight"
click at [198, 106] on link "Package" at bounding box center [202, 99] width 38 height 23
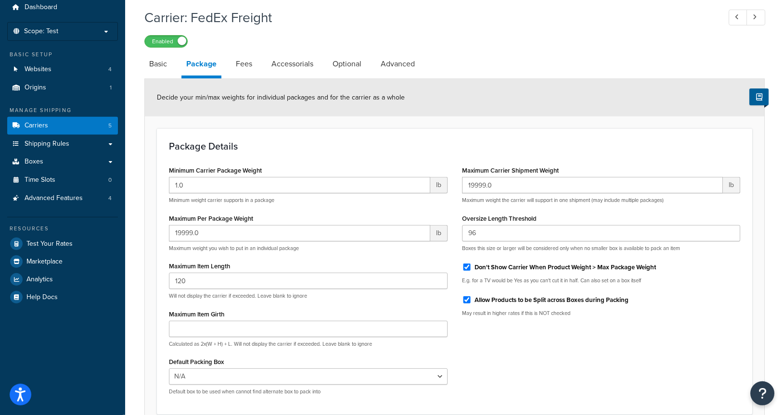
scroll to position [49, 0]
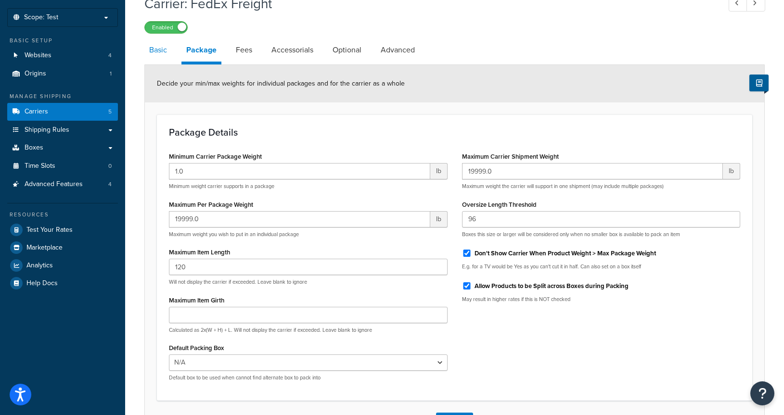
click at [167, 53] on link "Basic" at bounding box center [157, 50] width 27 height 23
select select "fedExFreight"
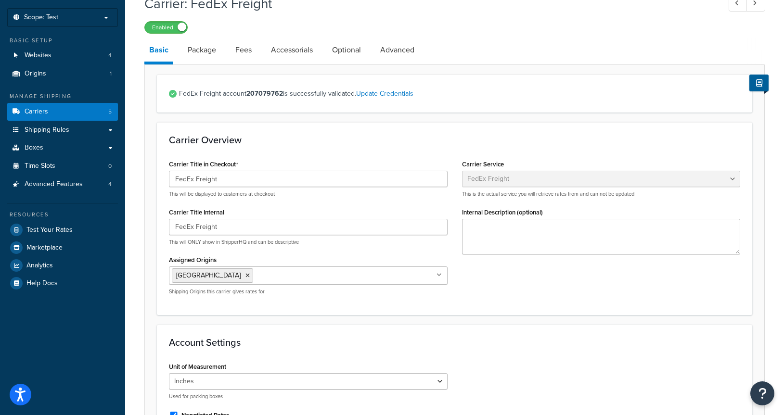
scroll to position [295, 0]
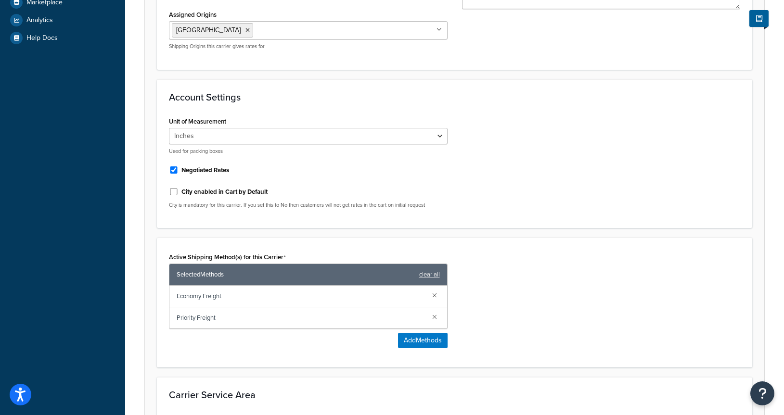
click at [200, 192] on label "City enabled in Cart by Default" at bounding box center [224, 192] width 86 height 9
click at [179, 192] on input "City enabled in Cart by Default" at bounding box center [174, 191] width 10 height 7
checkbox input "true"
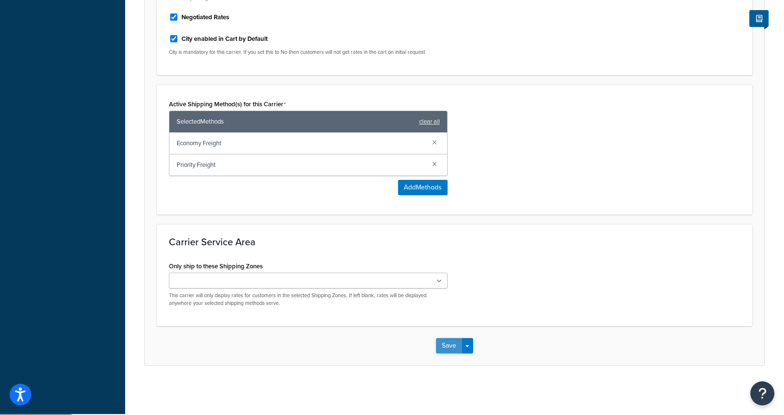
click at [450, 341] on button "Save" at bounding box center [449, 345] width 26 height 15
